Goal: Task Accomplishment & Management: Complete application form

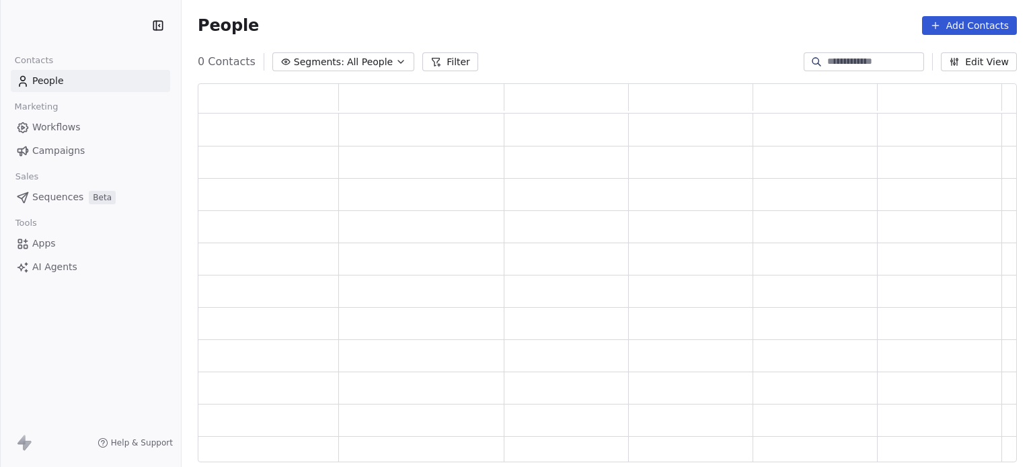
click at [958, 32] on button "Add Contacts" at bounding box center [969, 25] width 95 height 19
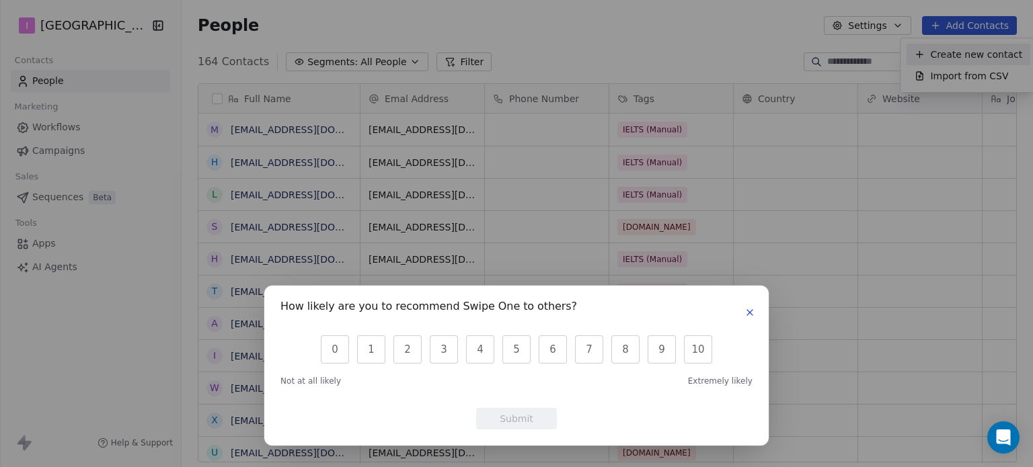
scroll to position [401, 841]
click at [747, 322] on div "How likely are you to recommend Swipe One to others?" at bounding box center [516, 313] width 472 height 22
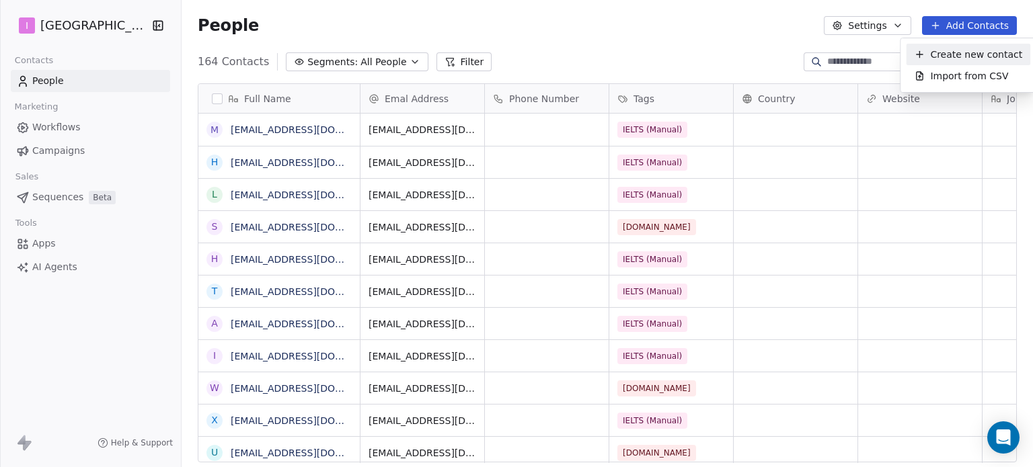
drag, startPoint x: 958, startPoint y: 32, endPoint x: 948, endPoint y: 65, distance: 34.5
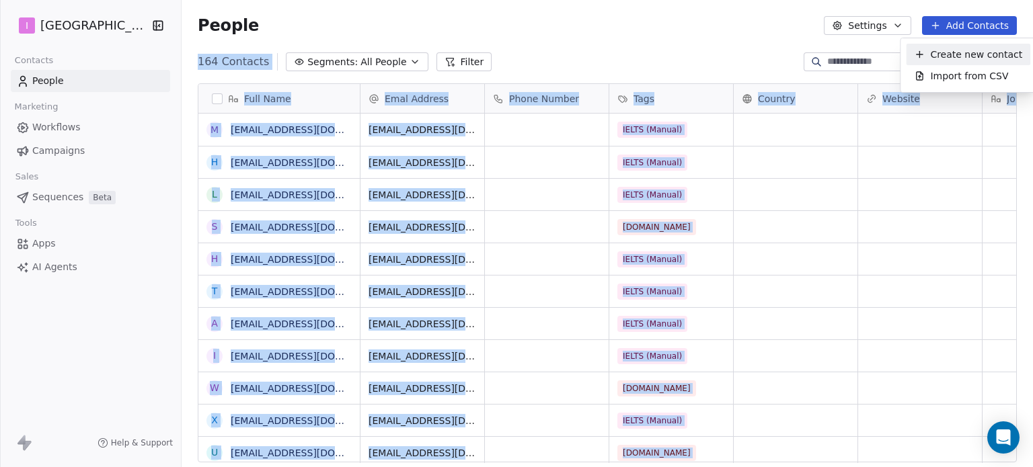
click at [947, 61] on div "Create new contact" at bounding box center [968, 55] width 124 height 22
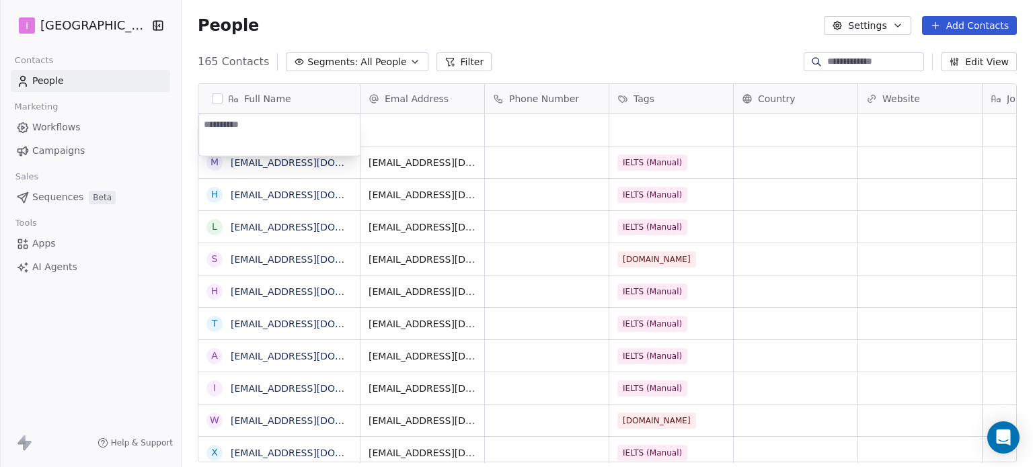
type textarea "**********"
click at [422, 128] on html "I IELTS University Contacts People Marketing Workflows Campaigns Sales Sequence…" at bounding box center [516, 233] width 1033 height 467
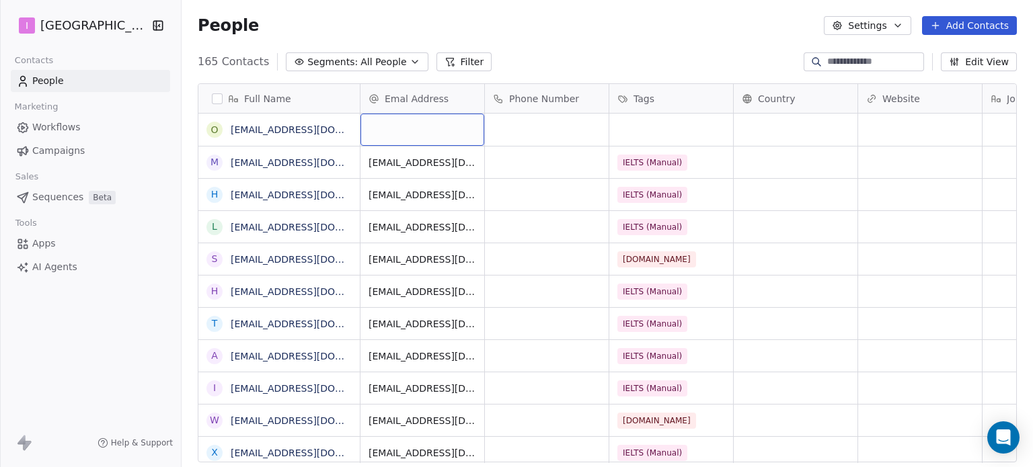
click at [423, 128] on div "grid" at bounding box center [422, 130] width 124 height 32
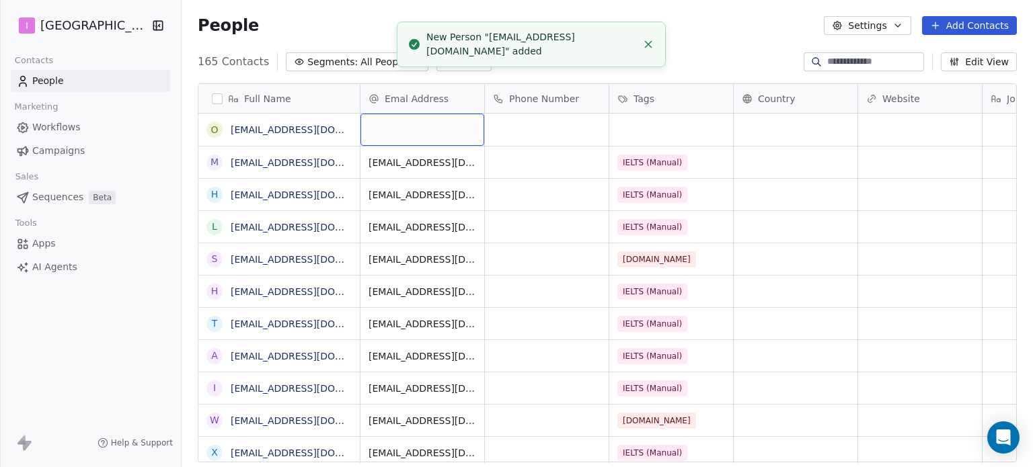
click at [424, 128] on div "grid" at bounding box center [422, 130] width 124 height 32
click at [424, 128] on input "email" at bounding box center [423, 130] width 118 height 27
type input "**********"
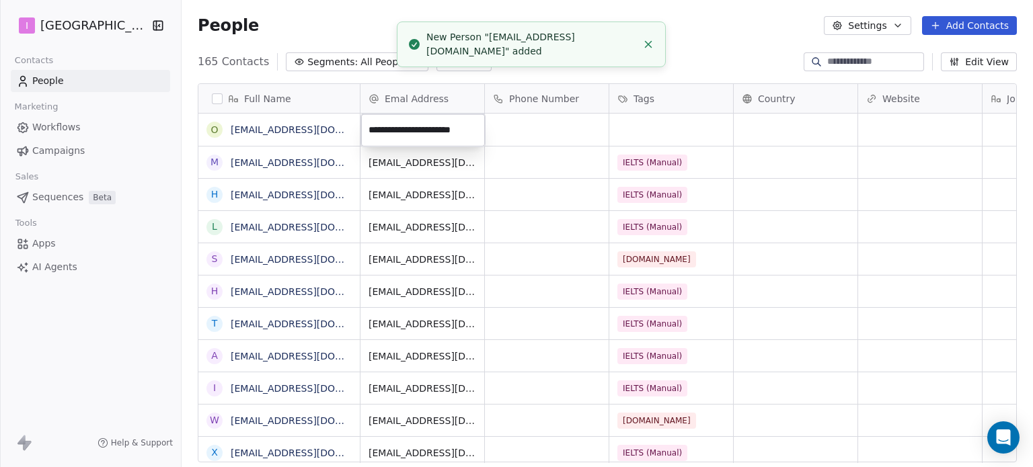
scroll to position [0, 11]
click at [644, 133] on html "I IELTS University Contacts People Marketing Workflows Campaigns Sales Sequence…" at bounding box center [516, 233] width 1033 height 467
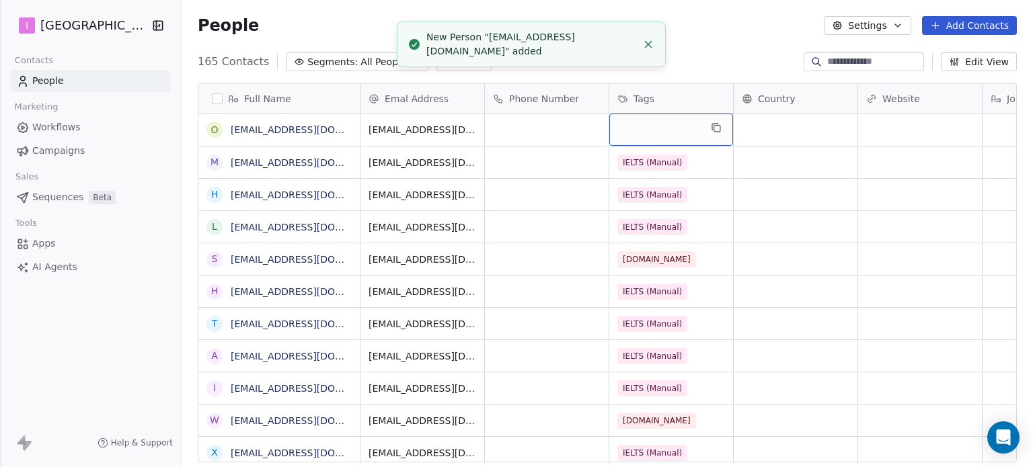
click at [644, 133] on div "grid" at bounding box center [671, 130] width 124 height 32
click at [643, 133] on div "grid" at bounding box center [671, 130] width 124 height 32
click at [644, 133] on div "grid" at bounding box center [671, 130] width 124 height 32
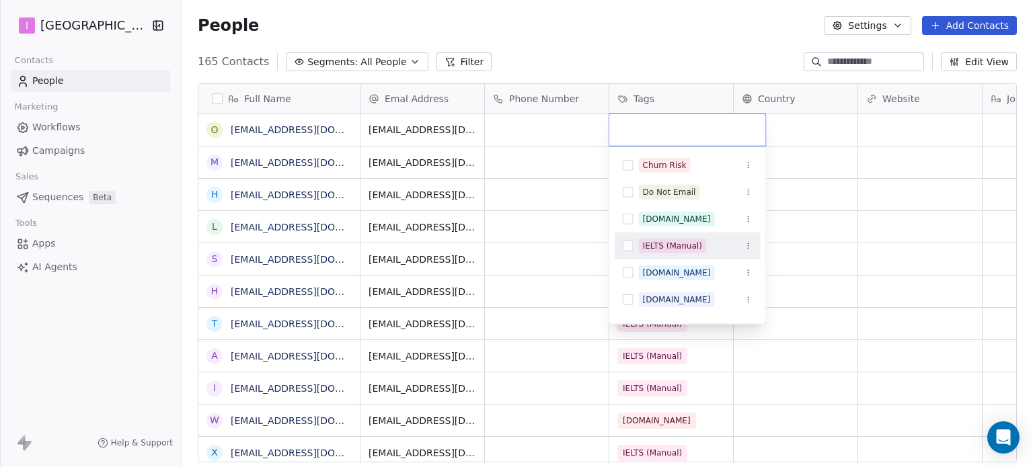
click at [667, 236] on div "IELTS (Manual)" at bounding box center [688, 246] width 146 height 22
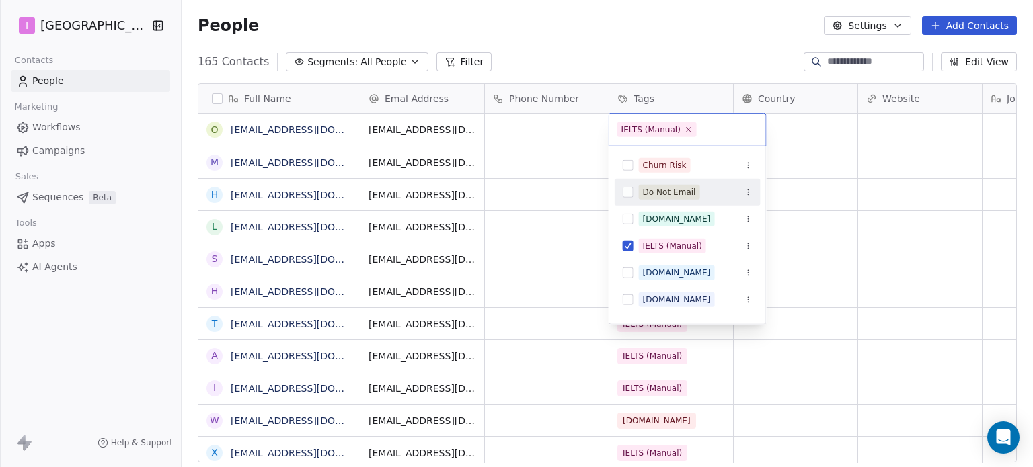
click at [550, 24] on html "I IELTS University Contacts People Marketing Workflows Campaigns Sales Sequence…" at bounding box center [516, 233] width 1033 height 467
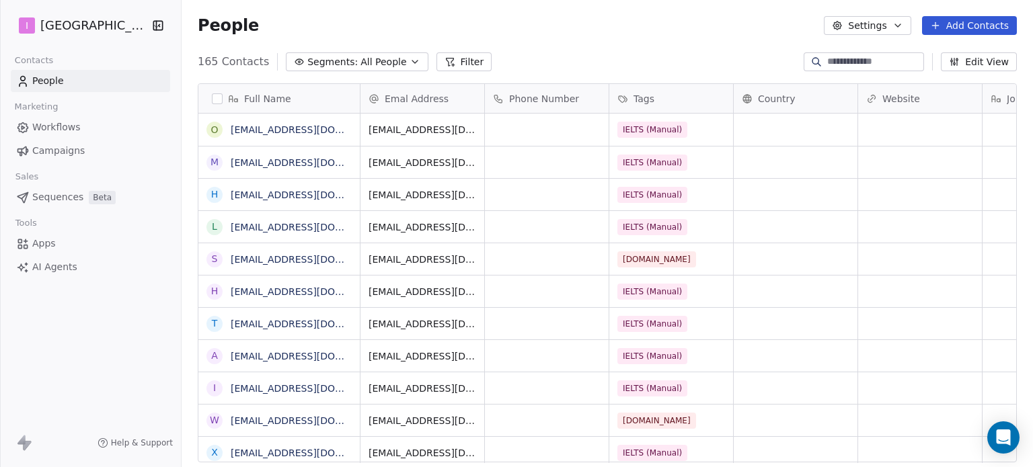
click at [957, 25] on button "Add Contacts" at bounding box center [969, 25] width 95 height 19
click at [928, 56] on div "Create new contact" at bounding box center [968, 55] width 108 height 14
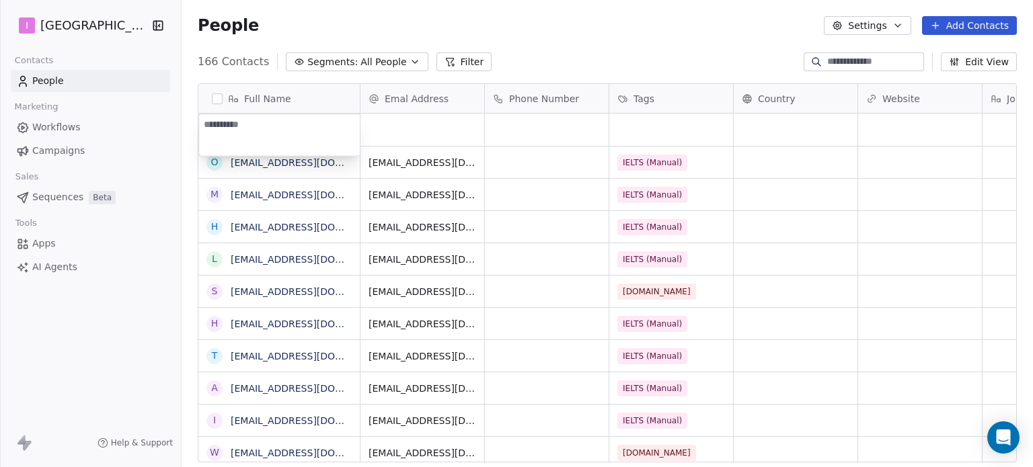
type textarea "**********"
click at [398, 130] on html "I IELTS University Contacts People Marketing Workflows Campaigns Sales Sequence…" at bounding box center [516, 233] width 1033 height 467
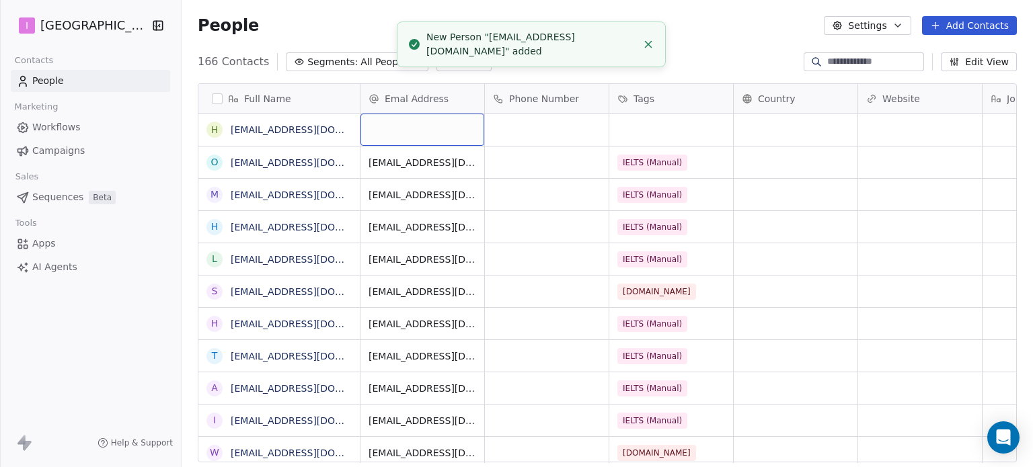
click at [398, 130] on div "grid" at bounding box center [422, 130] width 124 height 32
click at [399, 130] on div "grid" at bounding box center [422, 130] width 124 height 32
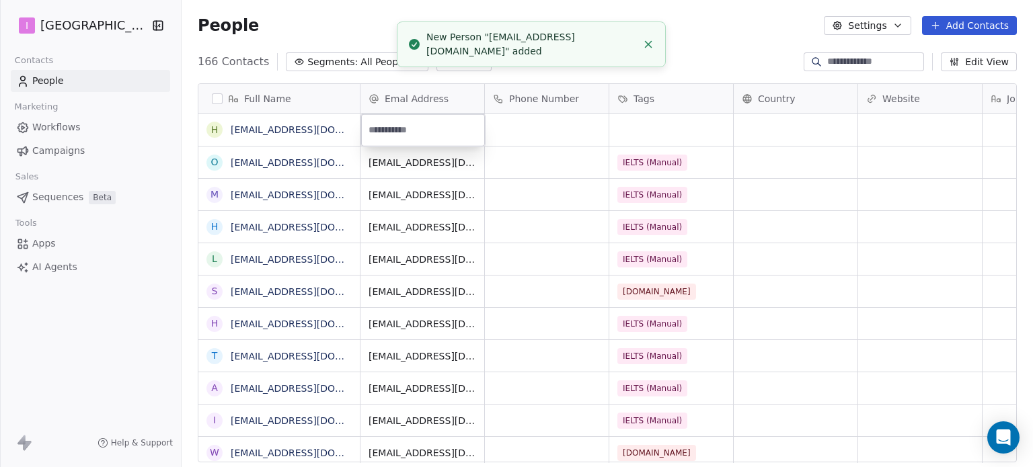
type input "**********"
click at [646, 132] on html "I IELTS University Contacts People Marketing Workflows Campaigns Sales Sequence…" at bounding box center [516, 233] width 1033 height 467
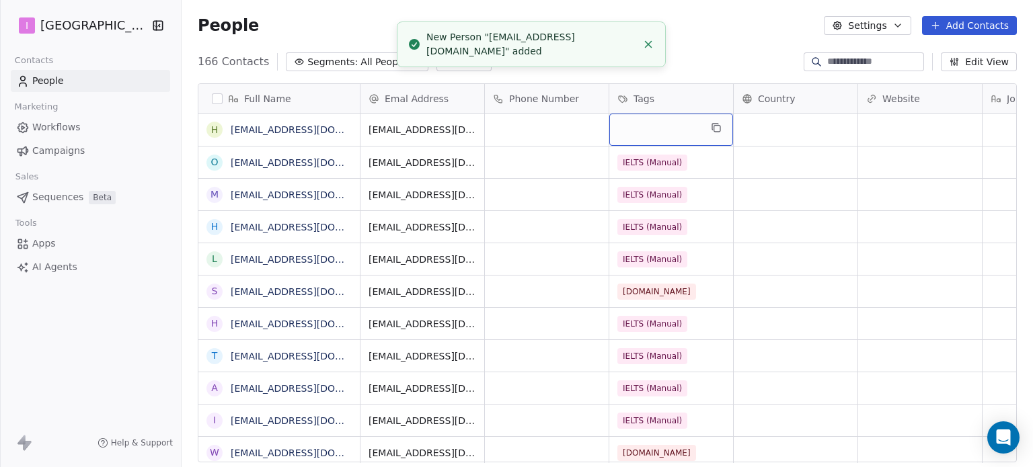
click at [646, 131] on div "grid" at bounding box center [671, 130] width 124 height 32
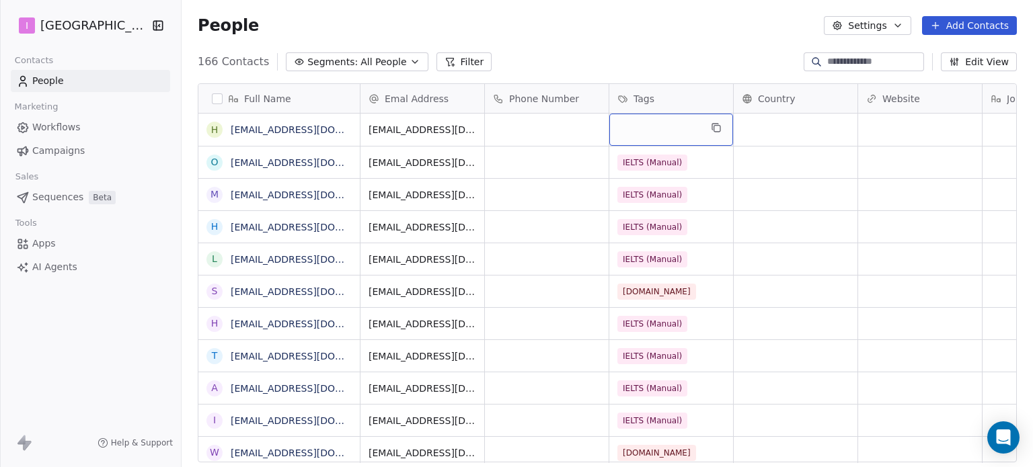
click at [646, 131] on div "grid" at bounding box center [671, 130] width 124 height 32
click at [644, 130] on div "grid" at bounding box center [671, 130] width 124 height 32
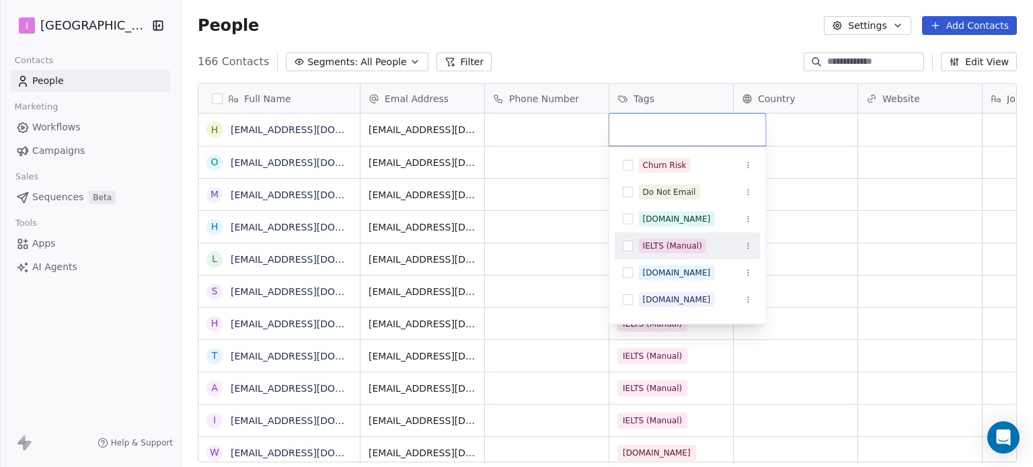
click at [677, 248] on div "IELTS (Manual)" at bounding box center [672, 246] width 59 height 12
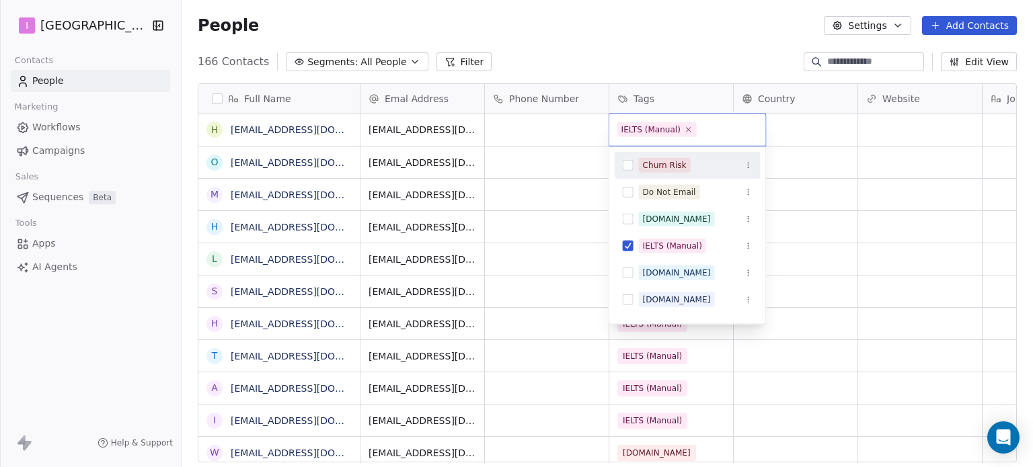
click at [648, 46] on html "I IELTS University Contacts People Marketing Workflows Campaigns Sales Sequence…" at bounding box center [516, 233] width 1033 height 467
